Goal: Task Accomplishment & Management: Manage account settings

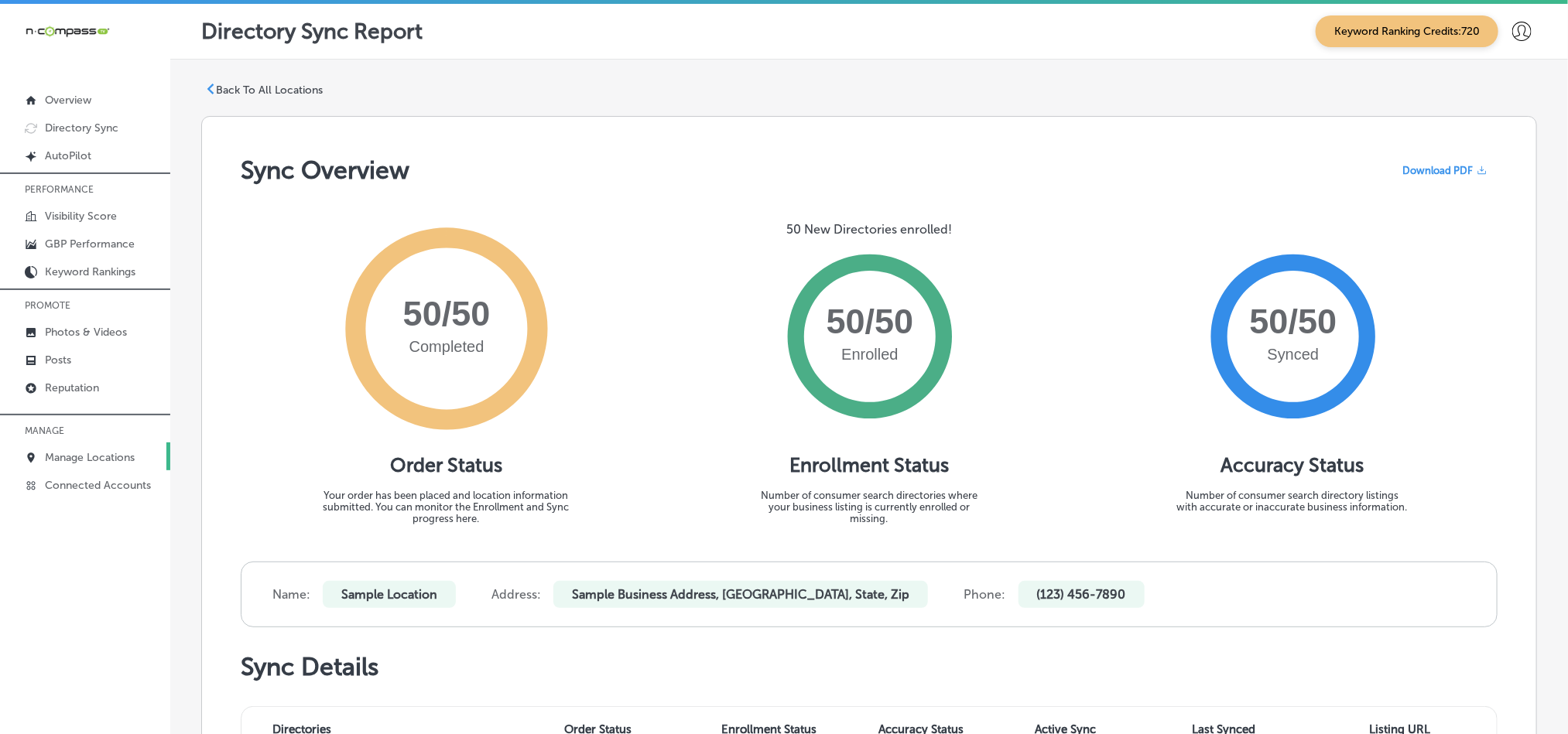
click at [77, 463] on p "Manage Locations" at bounding box center [90, 458] width 90 height 14
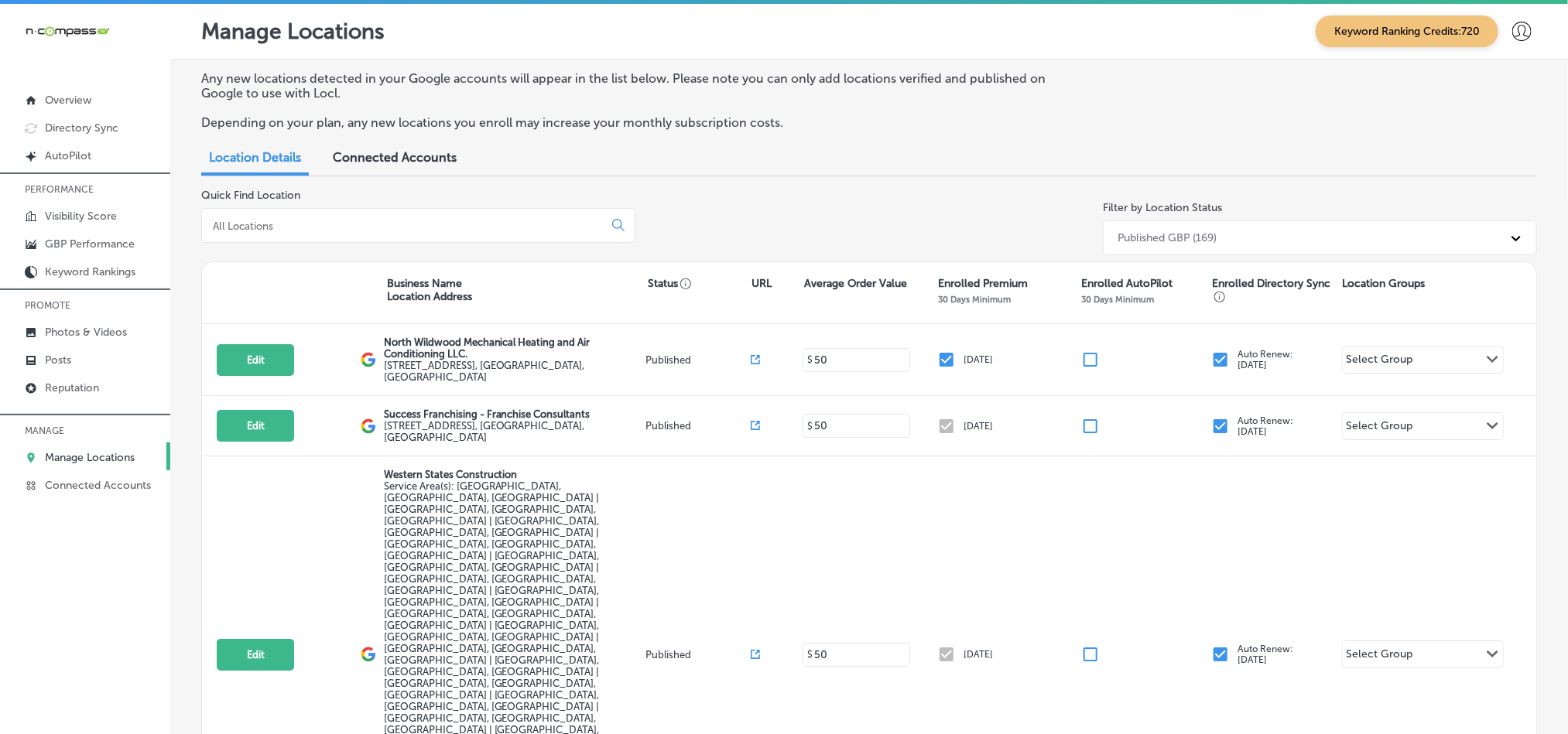
click at [342, 230] on input at bounding box center [405, 225] width 388 height 14
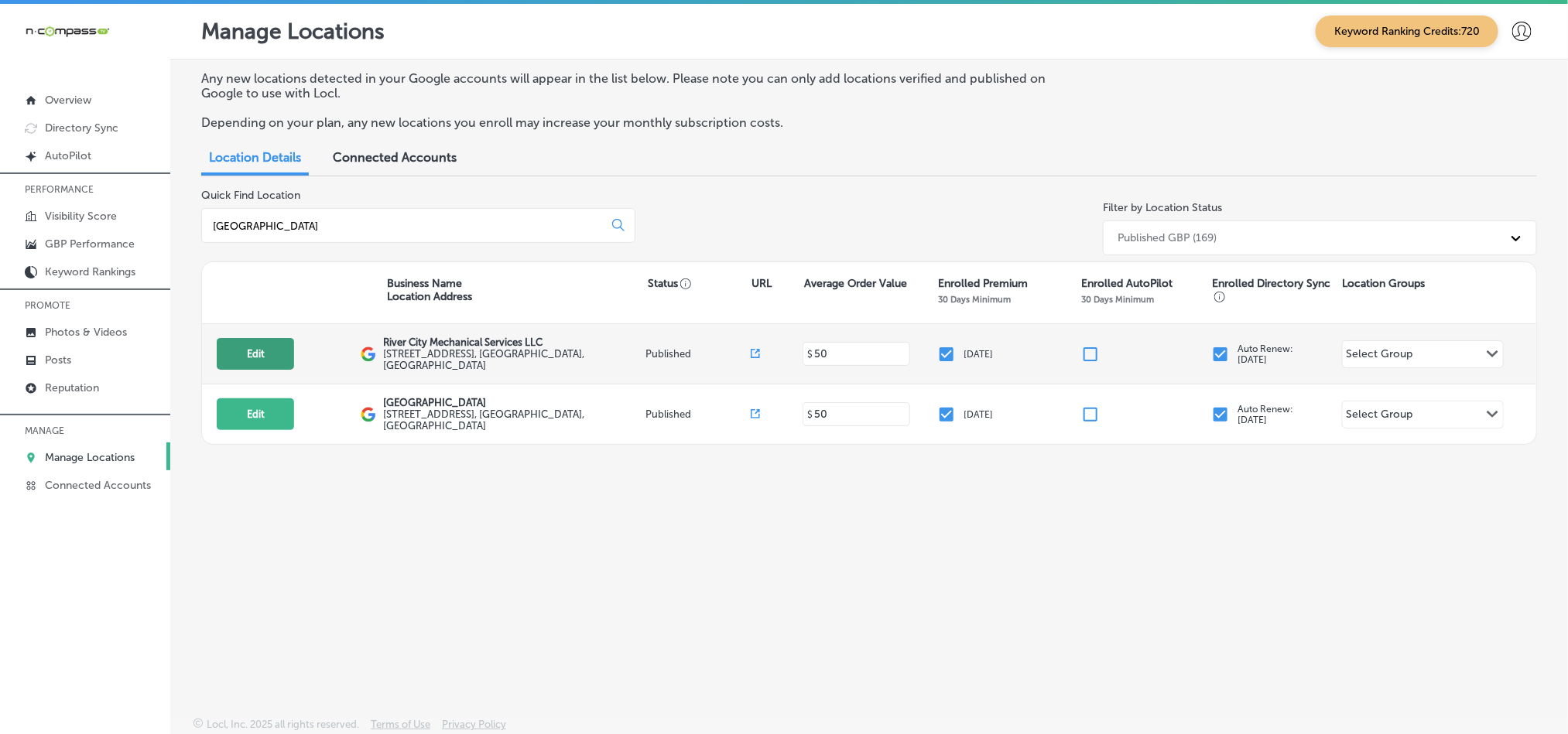
type input "[GEOGRAPHIC_DATA]"
click at [247, 349] on button "Edit" at bounding box center [256, 353] width 77 height 32
select select "US"
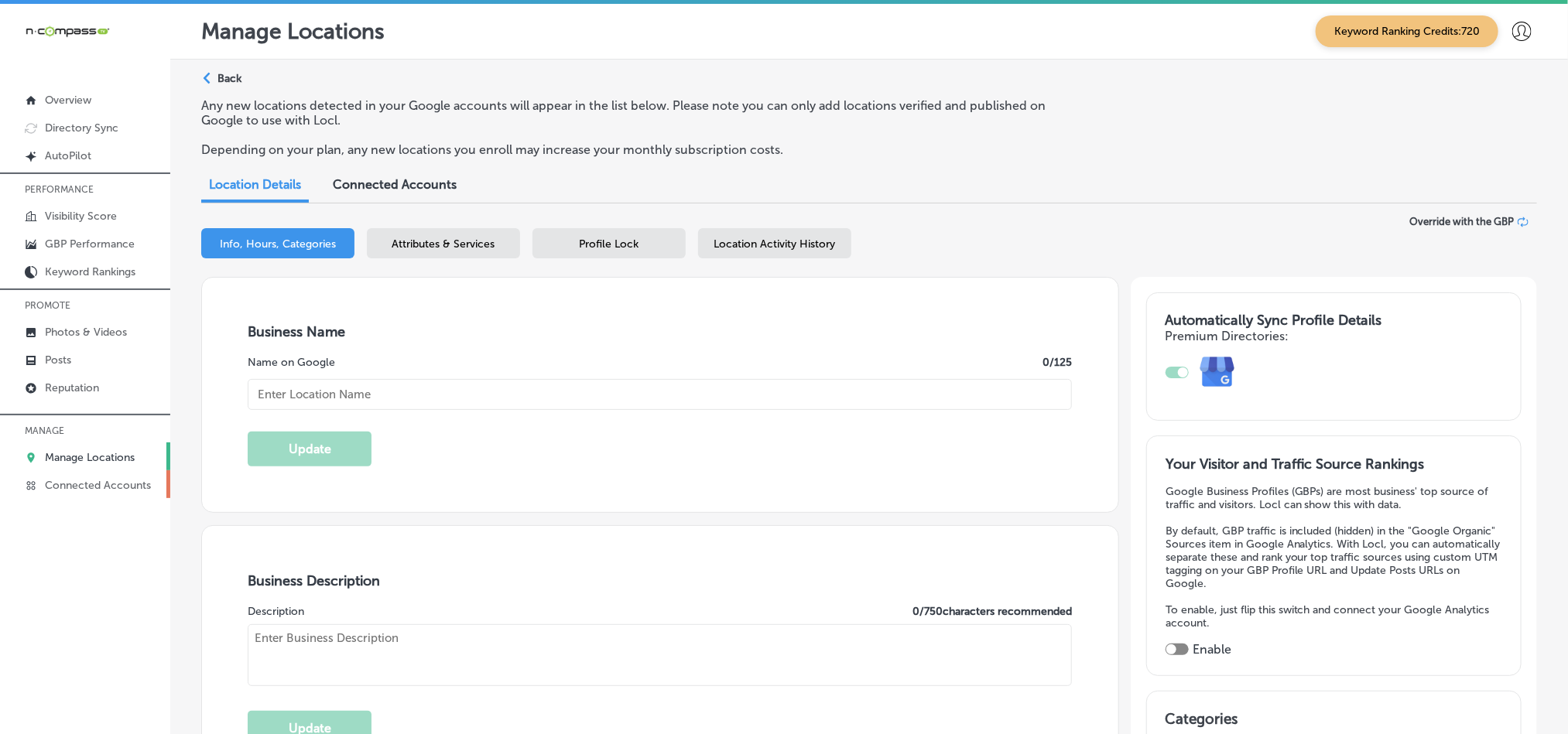
type textarea "River City Mechanical Services specializes in residential and commercial heatin…"
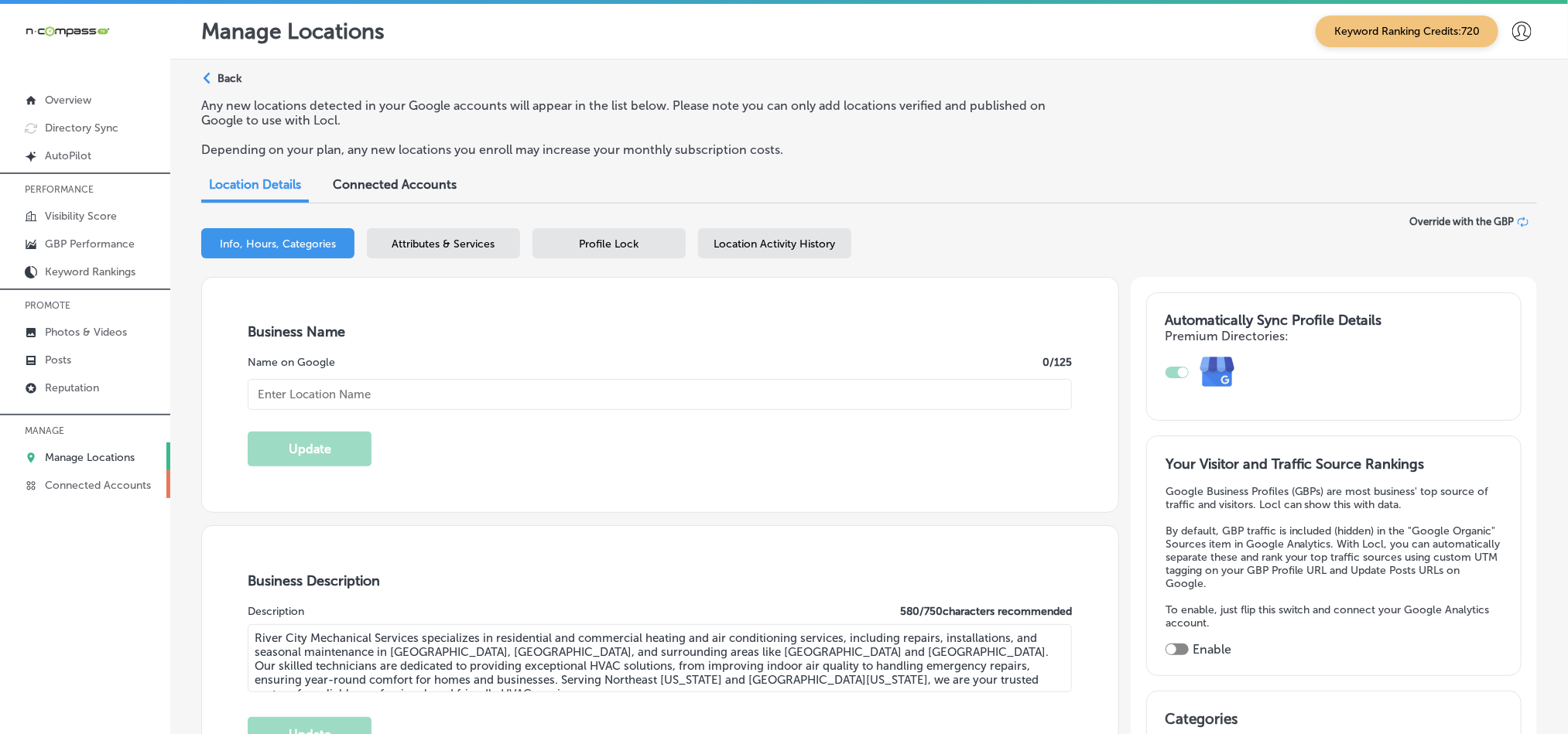
checkbox input "true"
type input "[STREET_ADDRESS]"
type input "[GEOGRAPHIC_DATA]"
type input "32207"
type input "US"
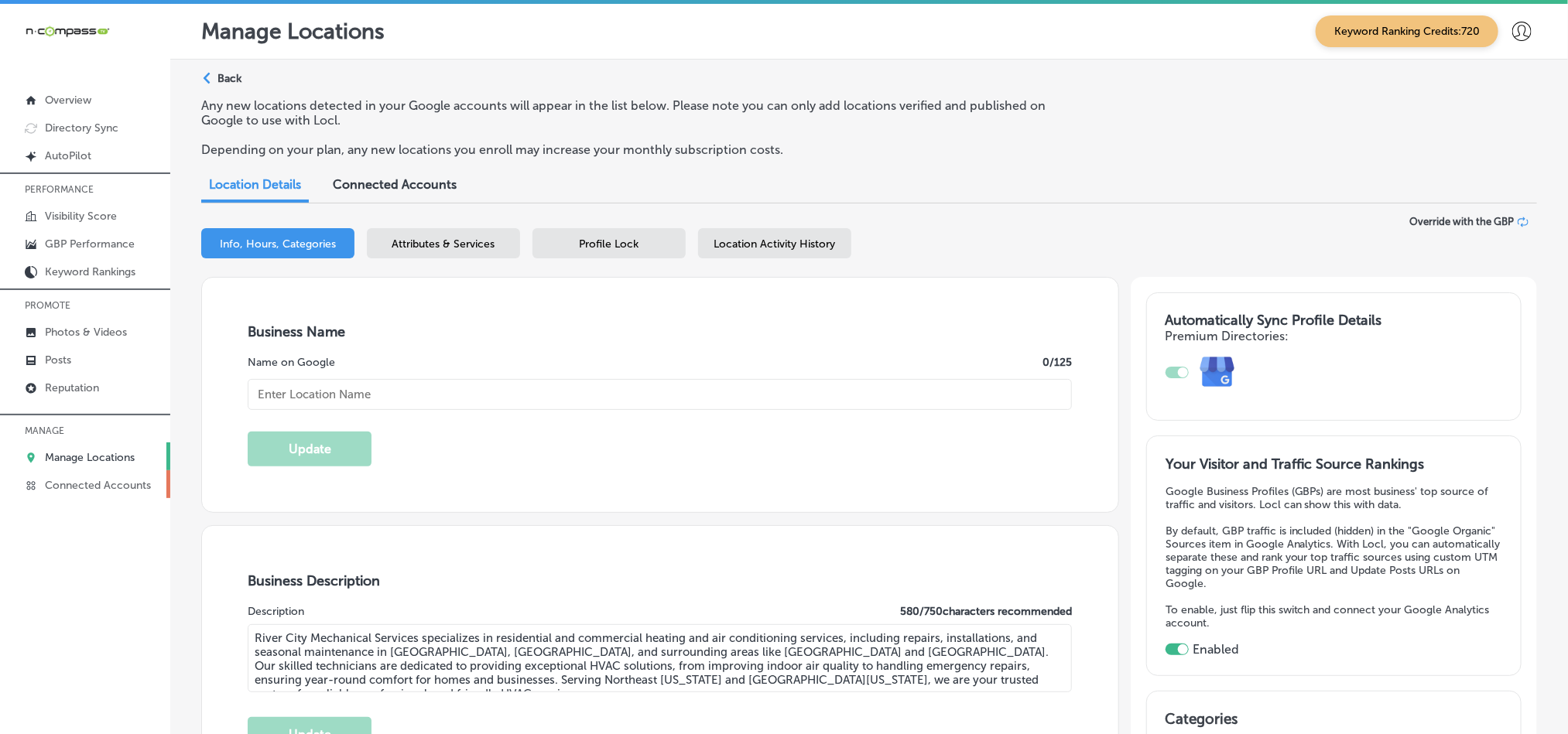
type input "[URL][DOMAIN_NAME]"
type input "River City Mechanical Services LLC"
type input "[PHONE_NUMBER]"
click at [68, 358] on p "Posts" at bounding box center [58, 360] width 26 height 14
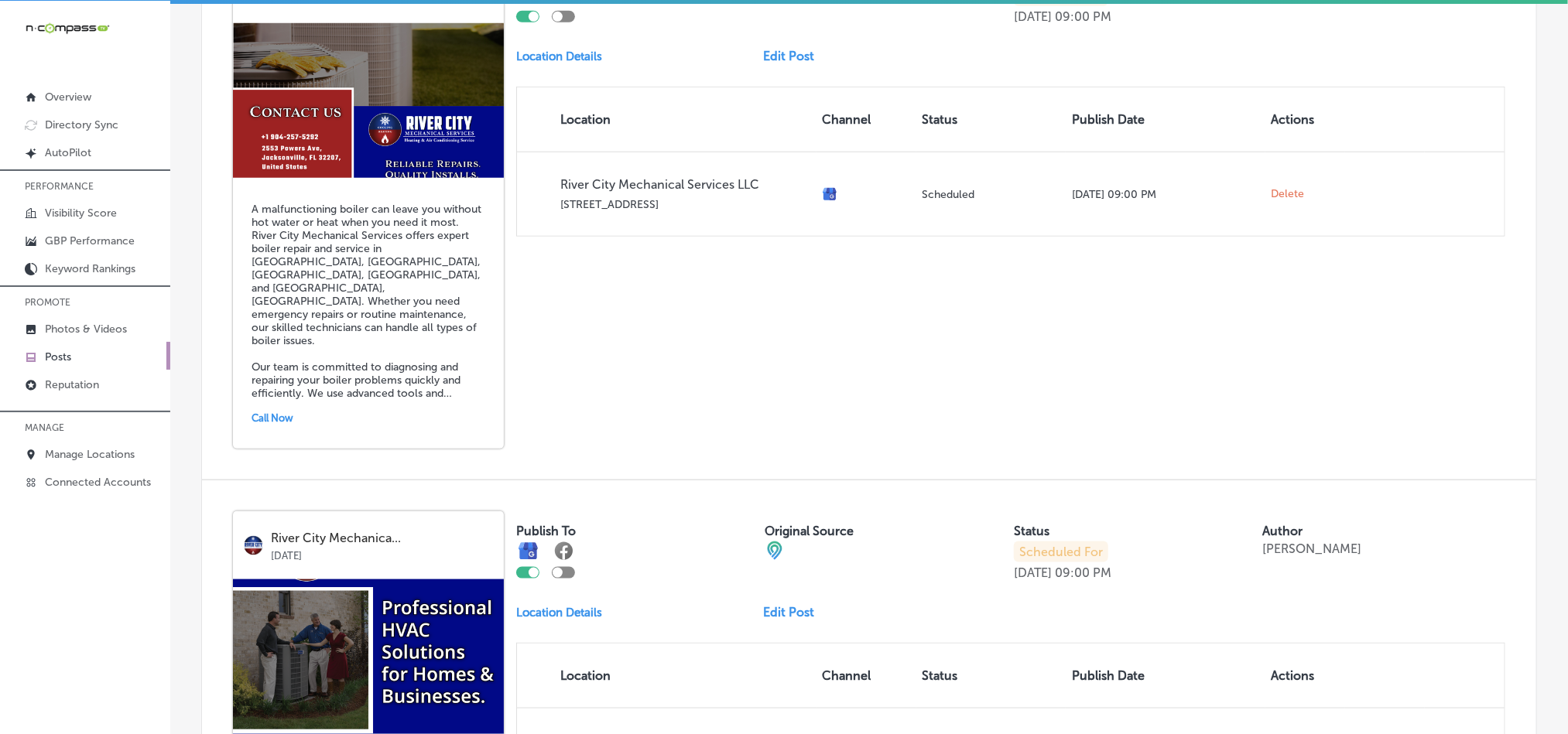
scroll to position [657, 0]
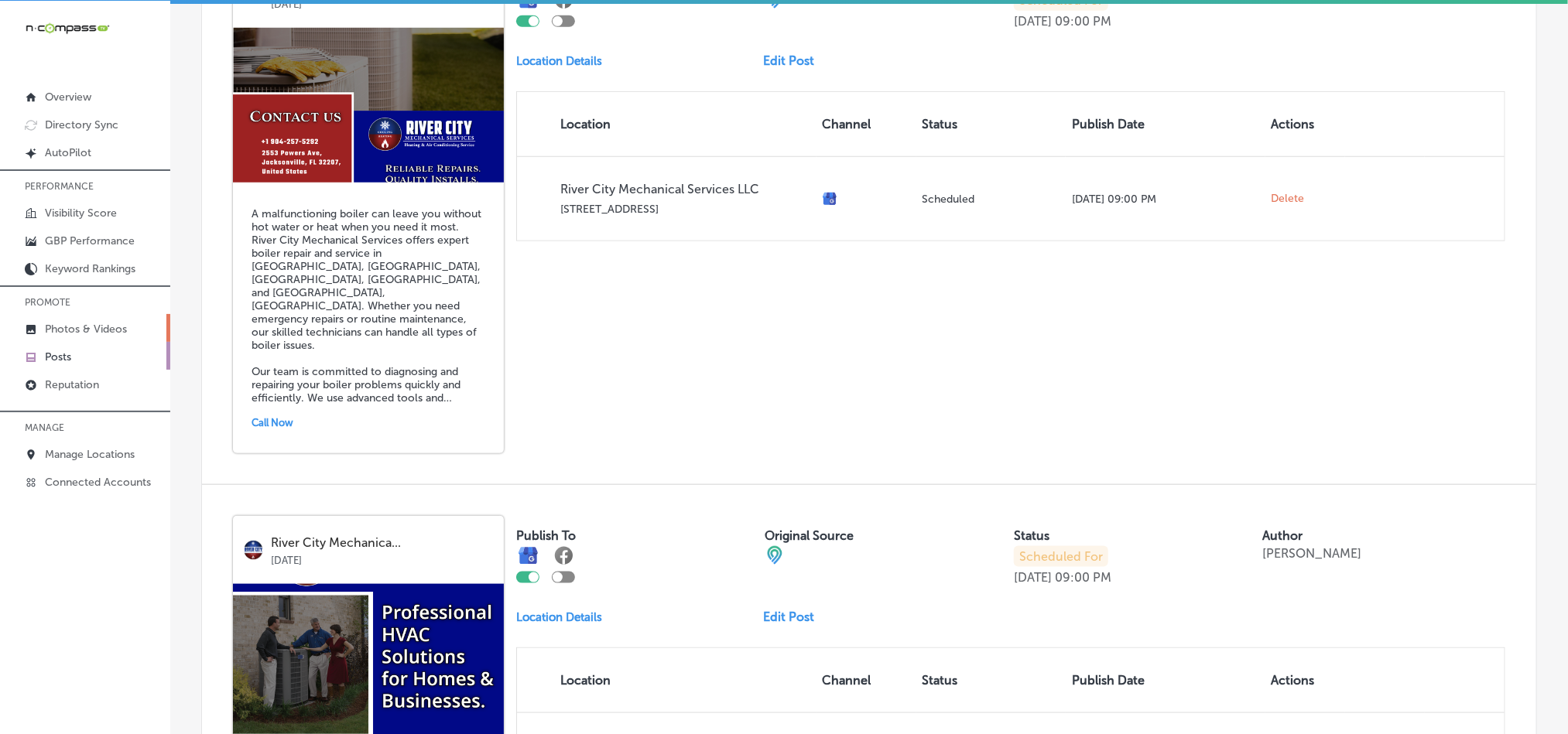
click at [81, 332] on p "Photos & Videos" at bounding box center [86, 329] width 82 height 14
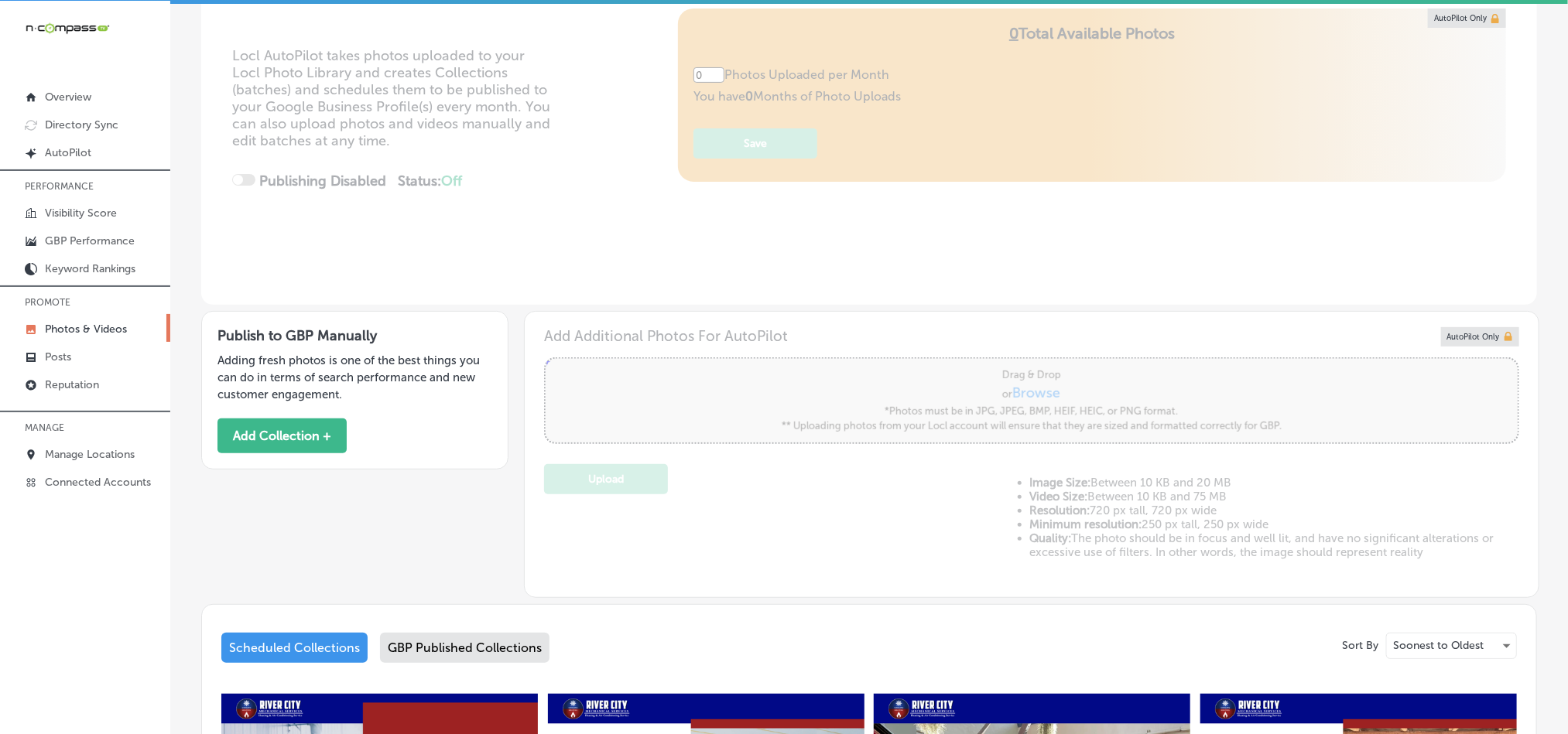
type input "5"
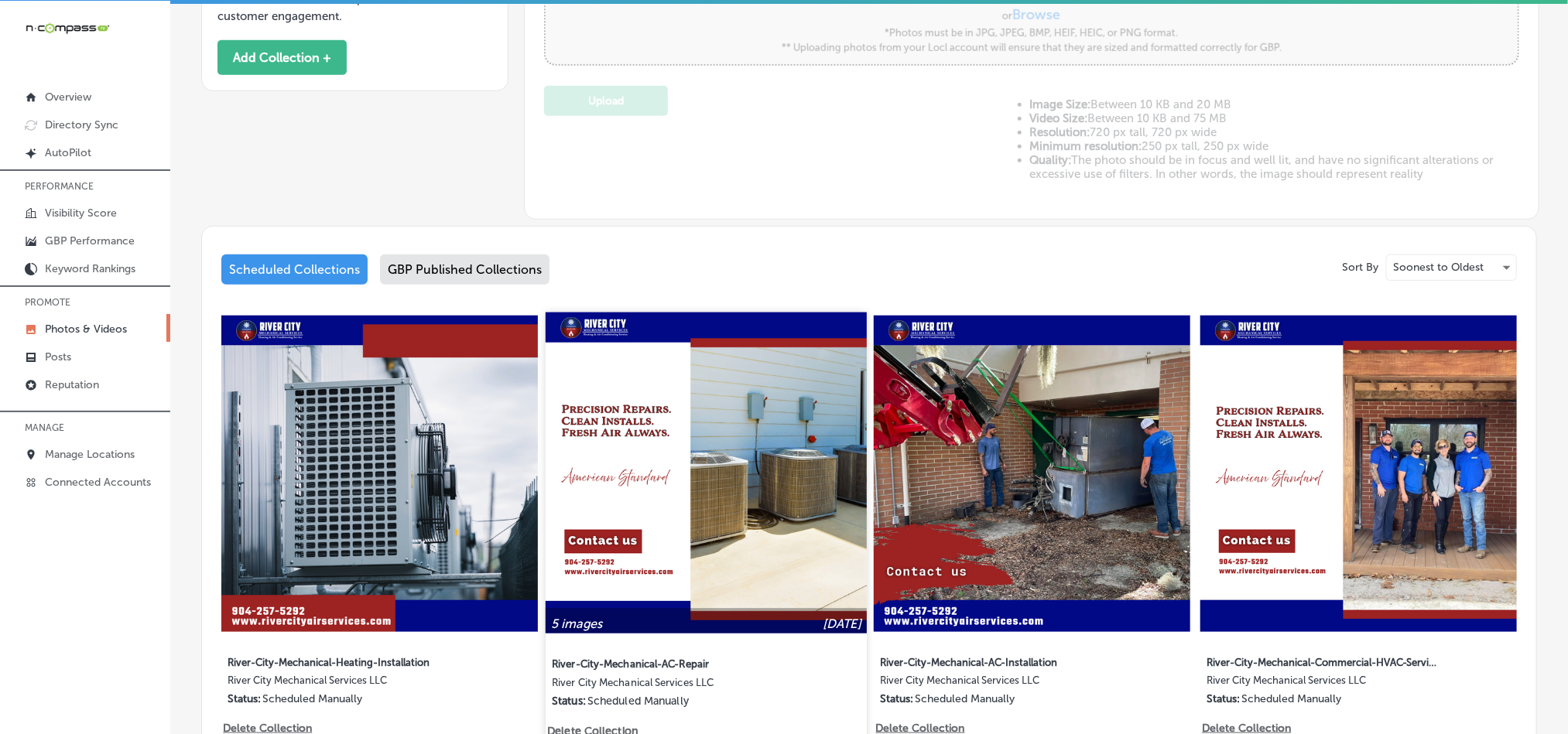
scroll to position [724, 0]
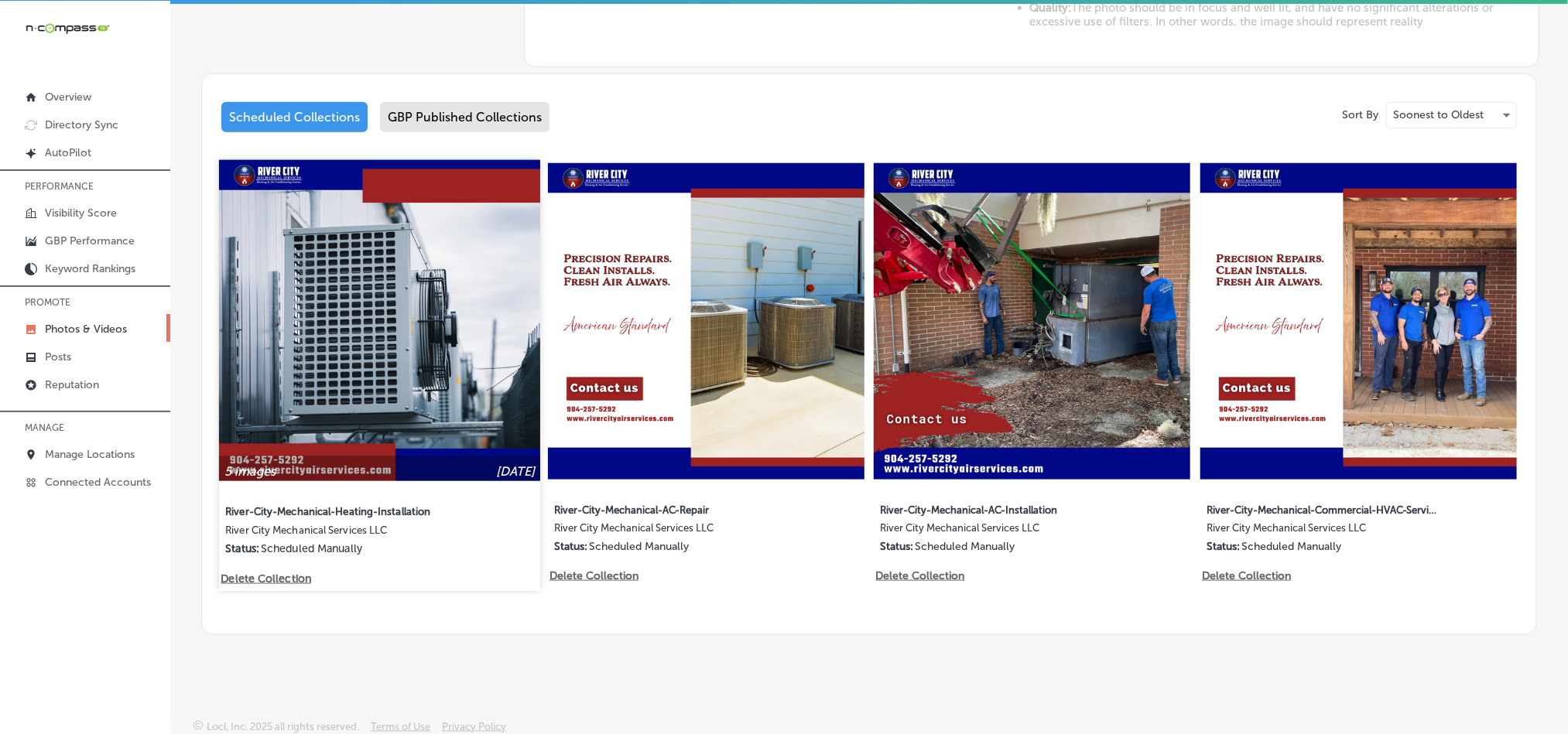
click at [441, 353] on img at bounding box center [379, 321] width 322 height 322
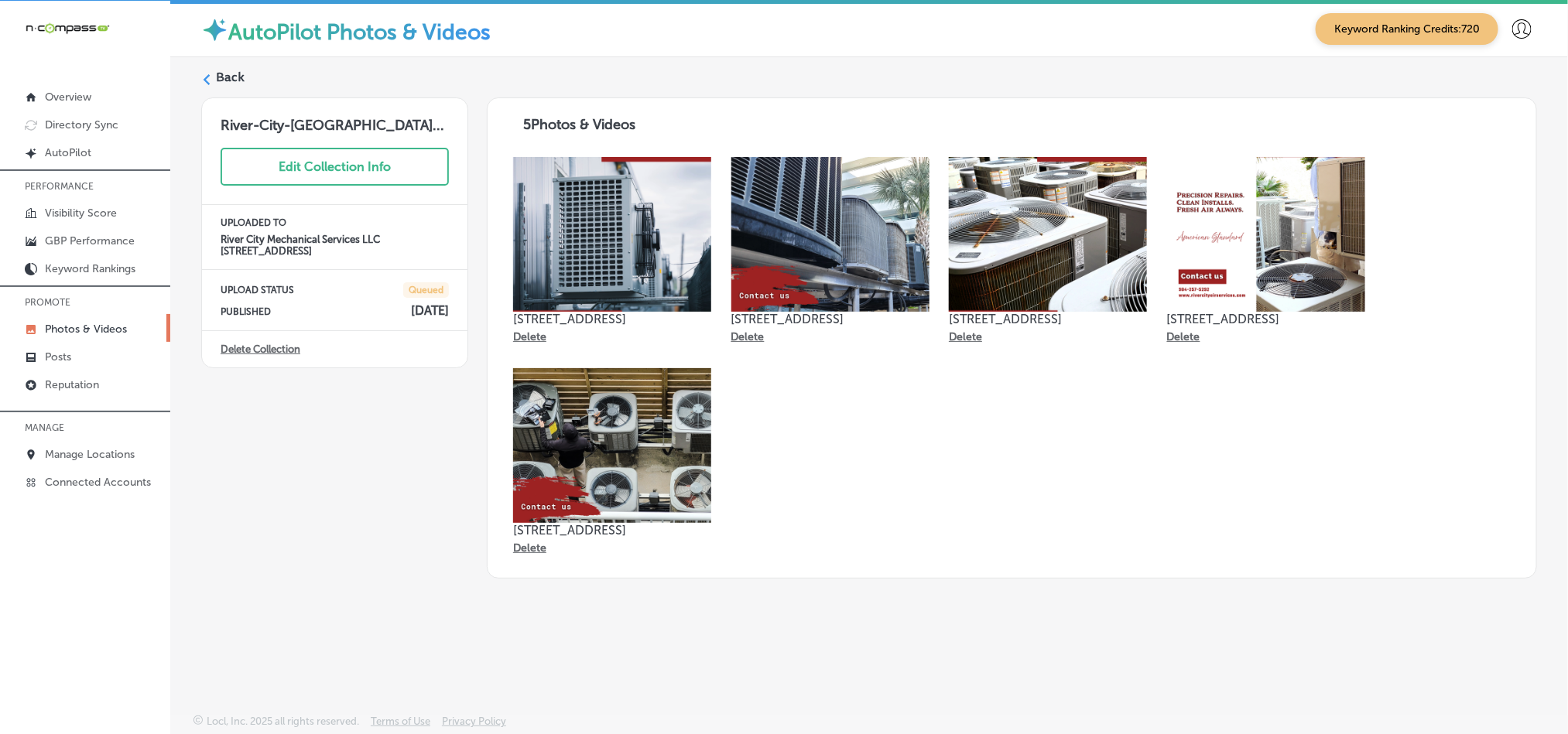
click at [226, 74] on label "Back" at bounding box center [231, 77] width 29 height 17
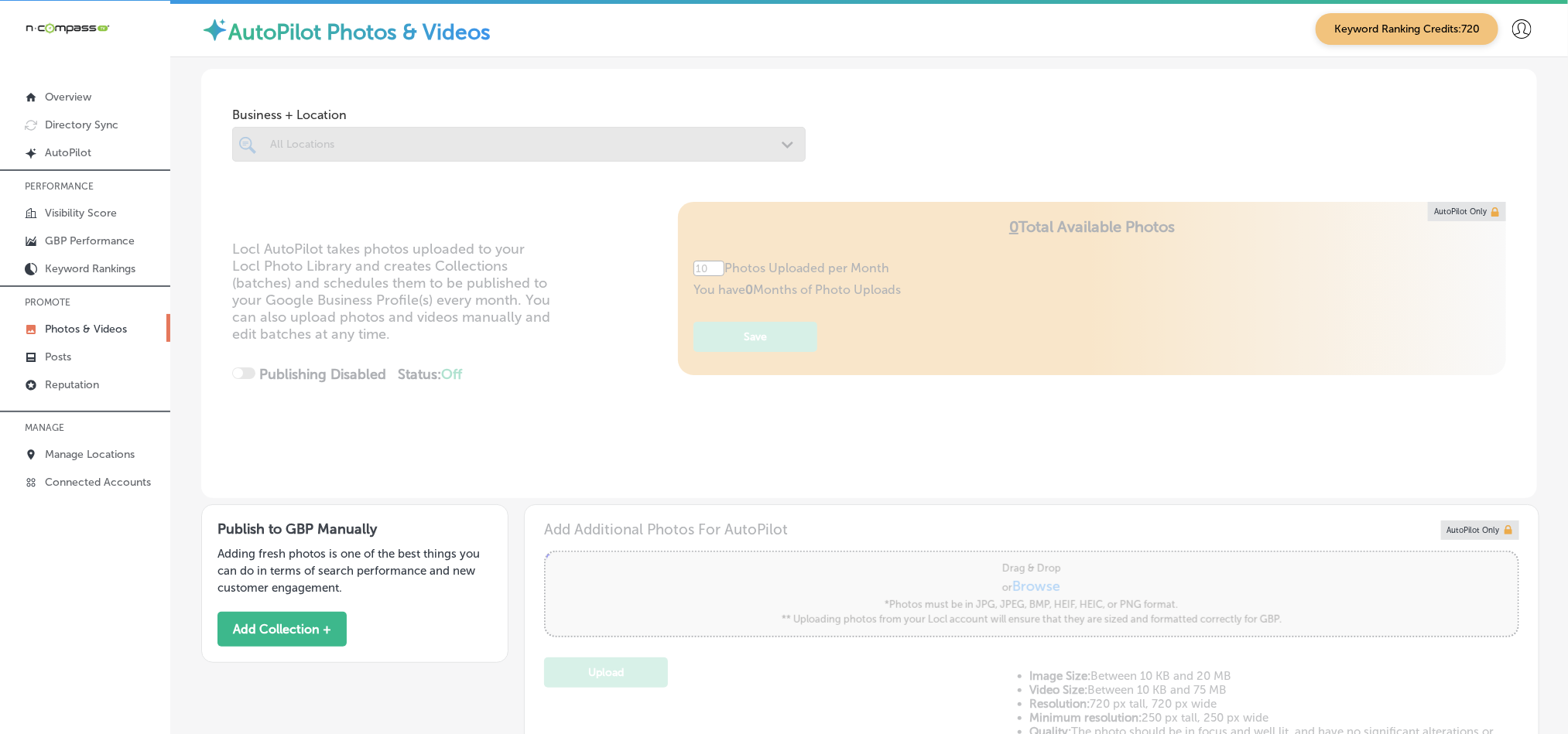
type input "5"
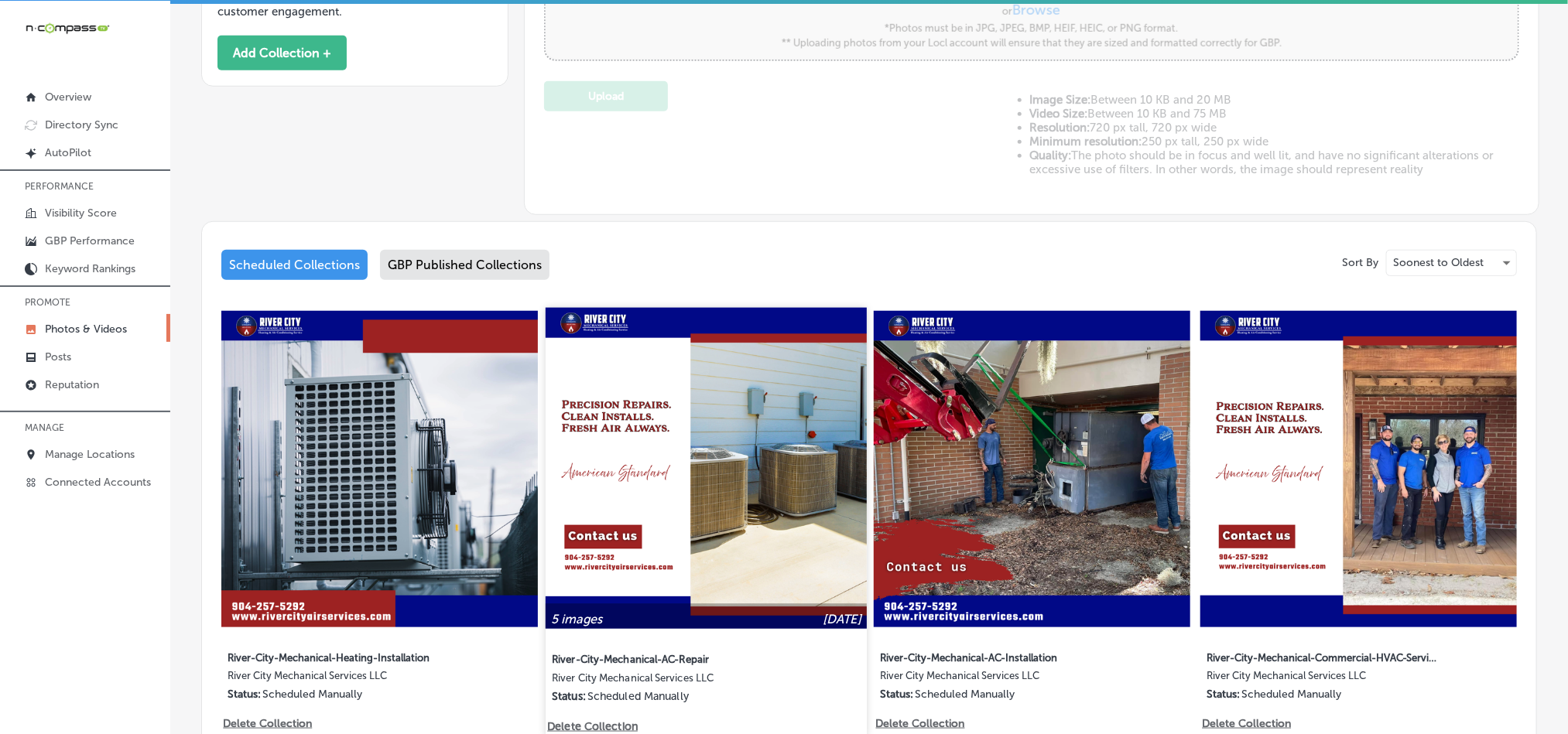
scroll to position [580, 0]
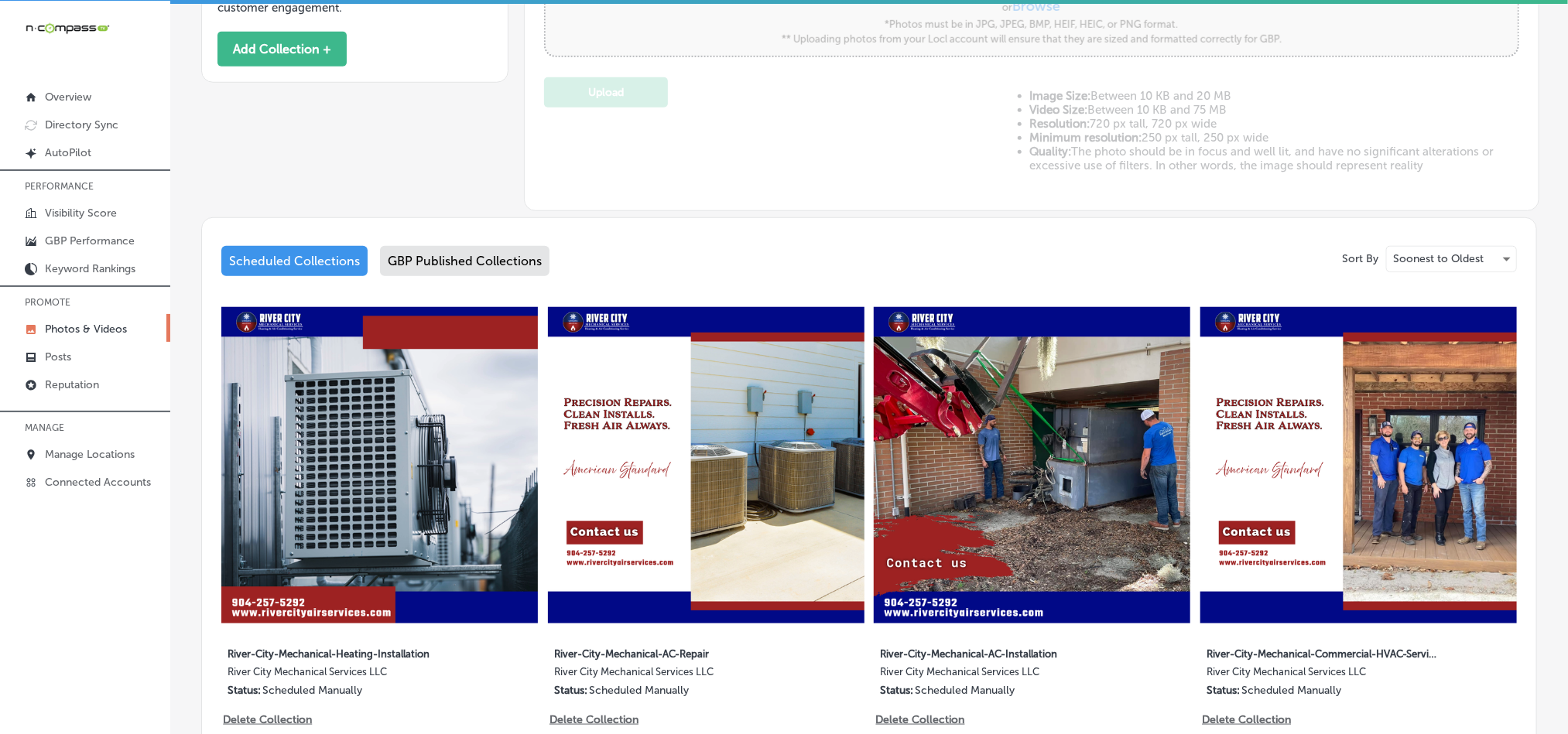
click at [428, 265] on div "GBP Published Collections" at bounding box center [465, 261] width 169 height 31
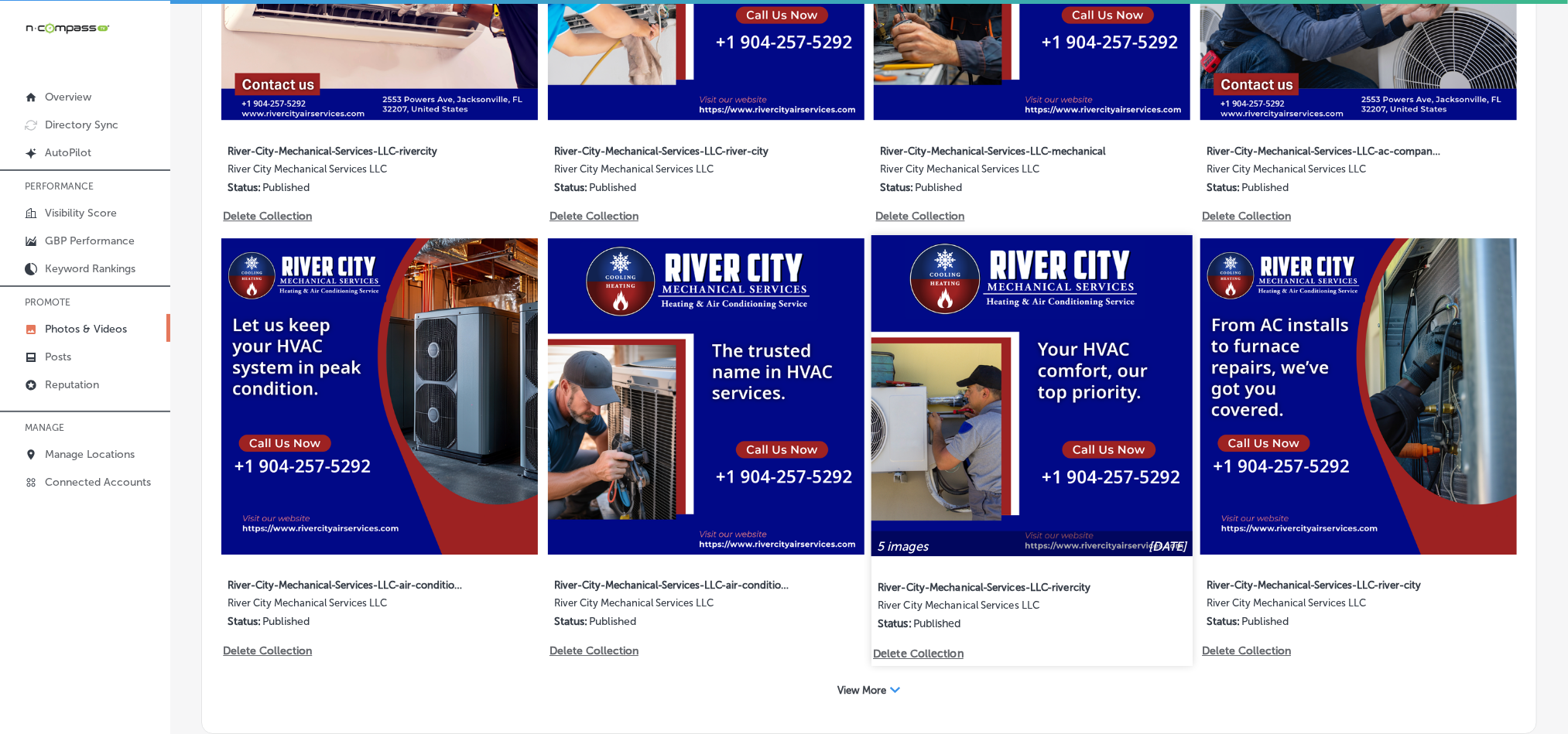
scroll to position [2463, 0]
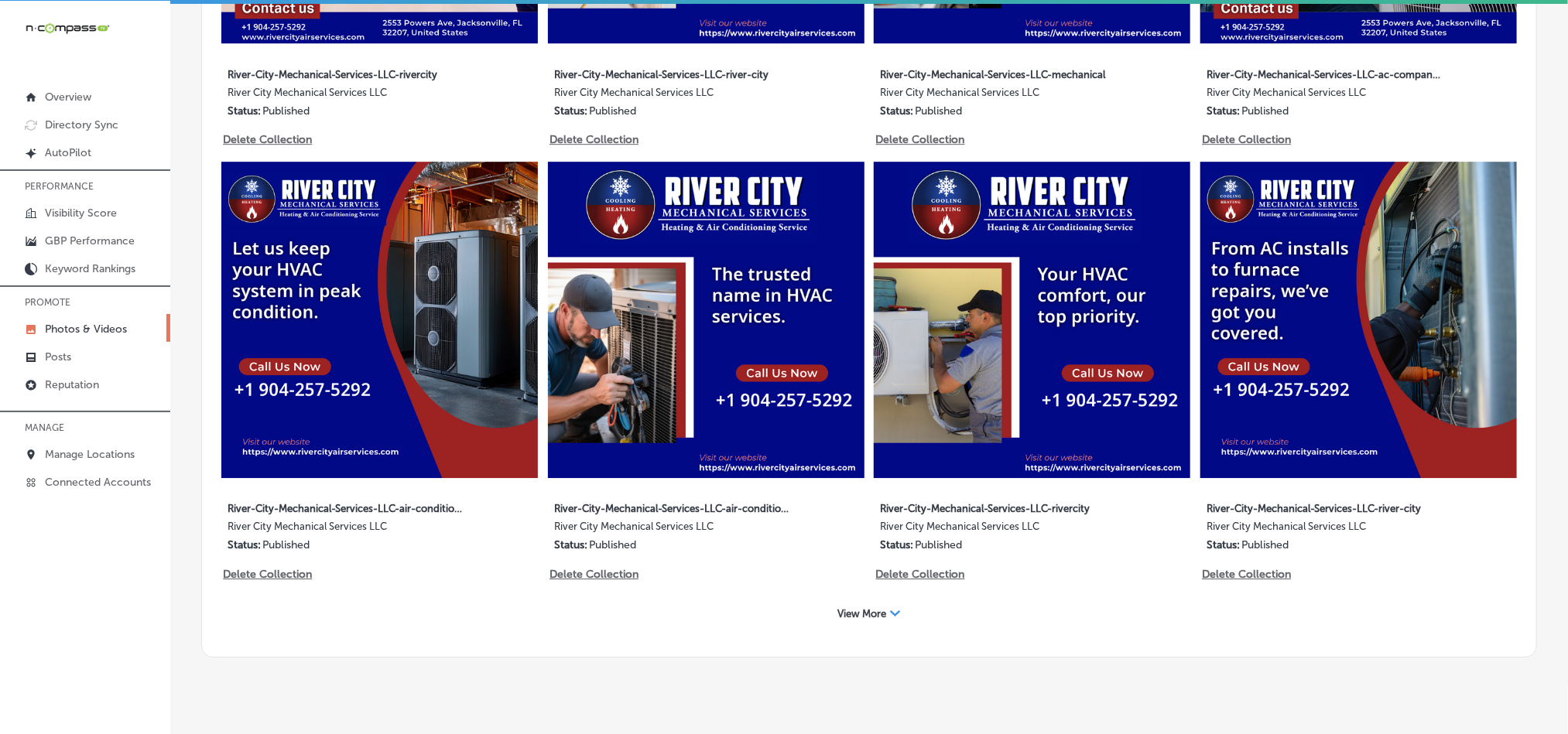
click at [890, 608] on div "Path Created with Sketch." at bounding box center [895, 613] width 11 height 11
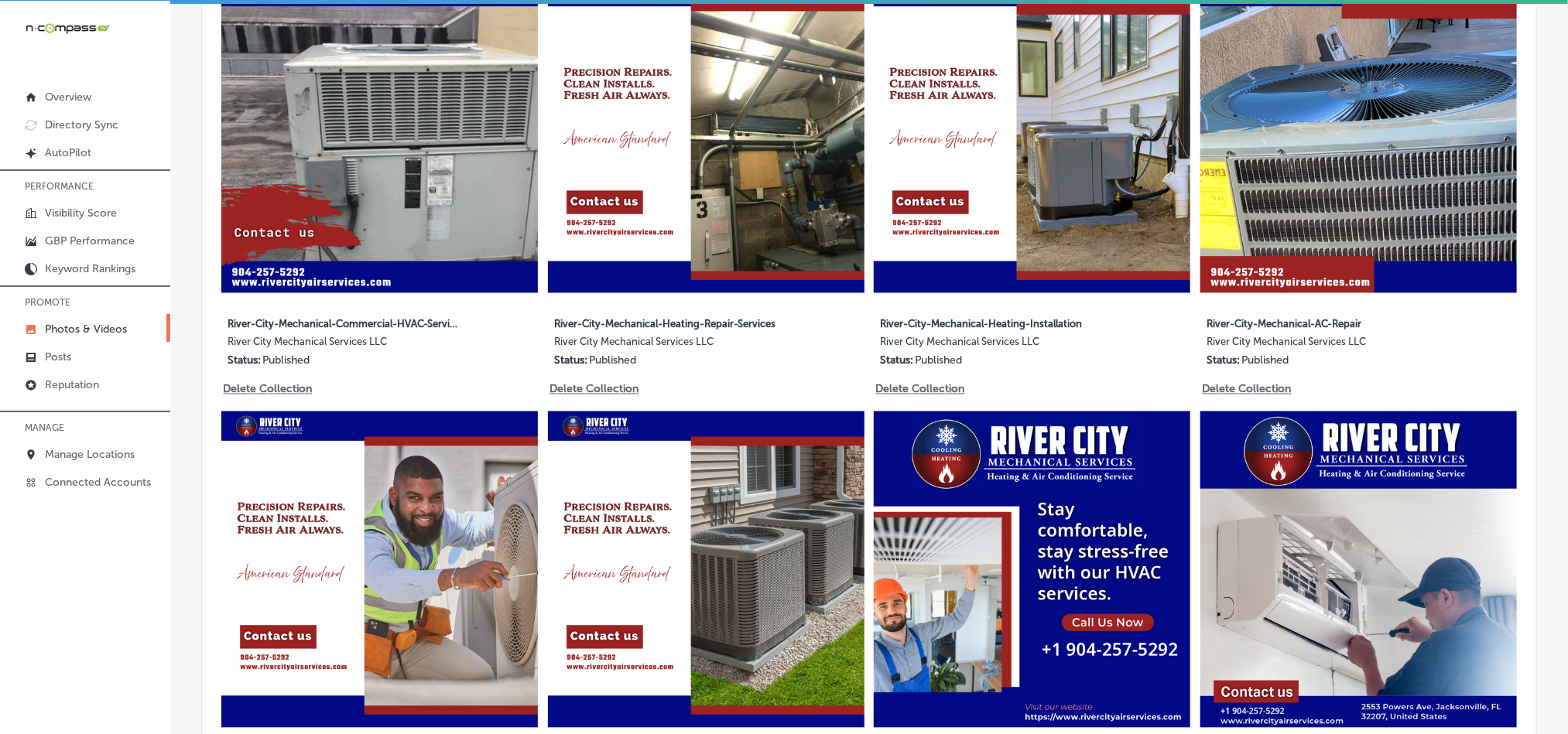
scroll to position [1187, 0]
